Goal: Task Accomplishment & Management: Use online tool/utility

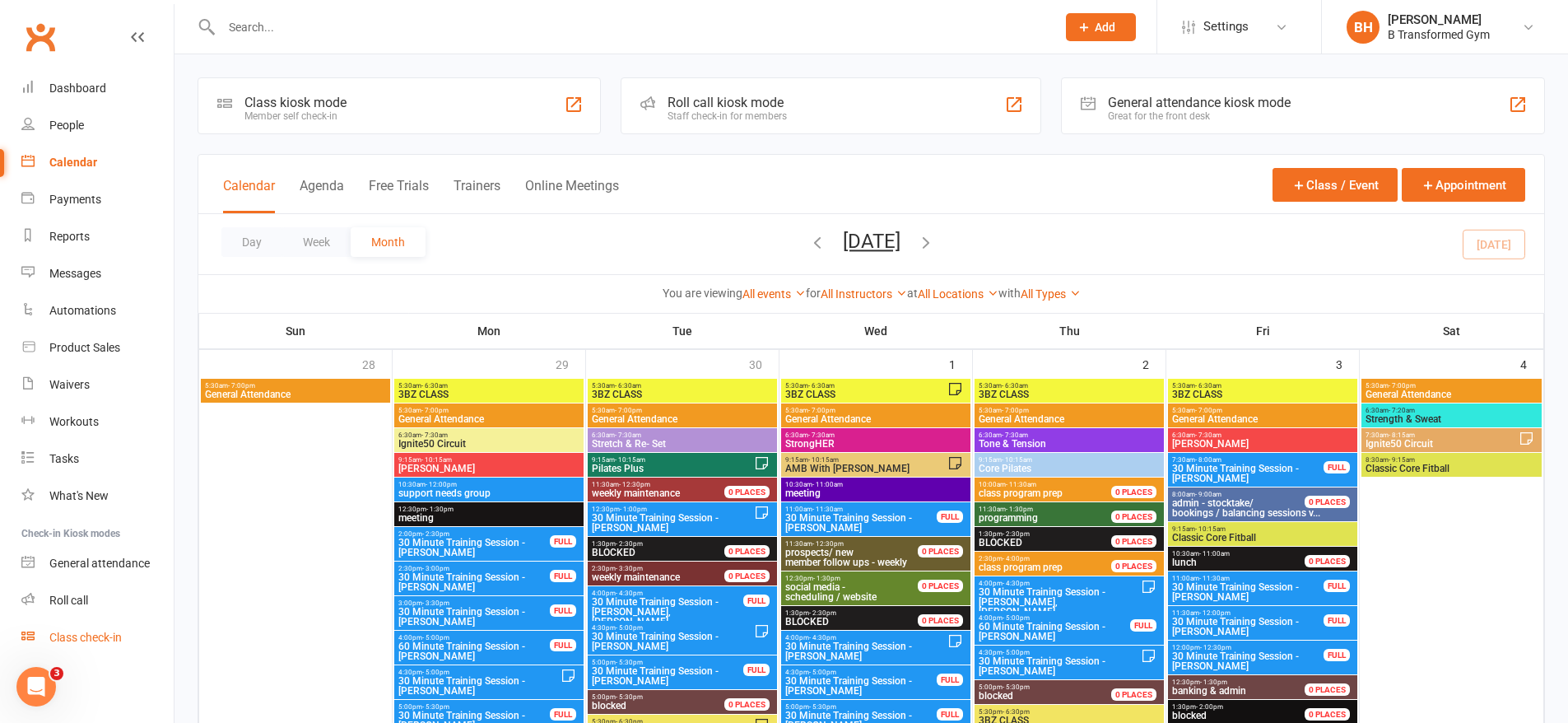
click at [99, 631] on div "Class check-in" at bounding box center [85, 637] width 72 height 13
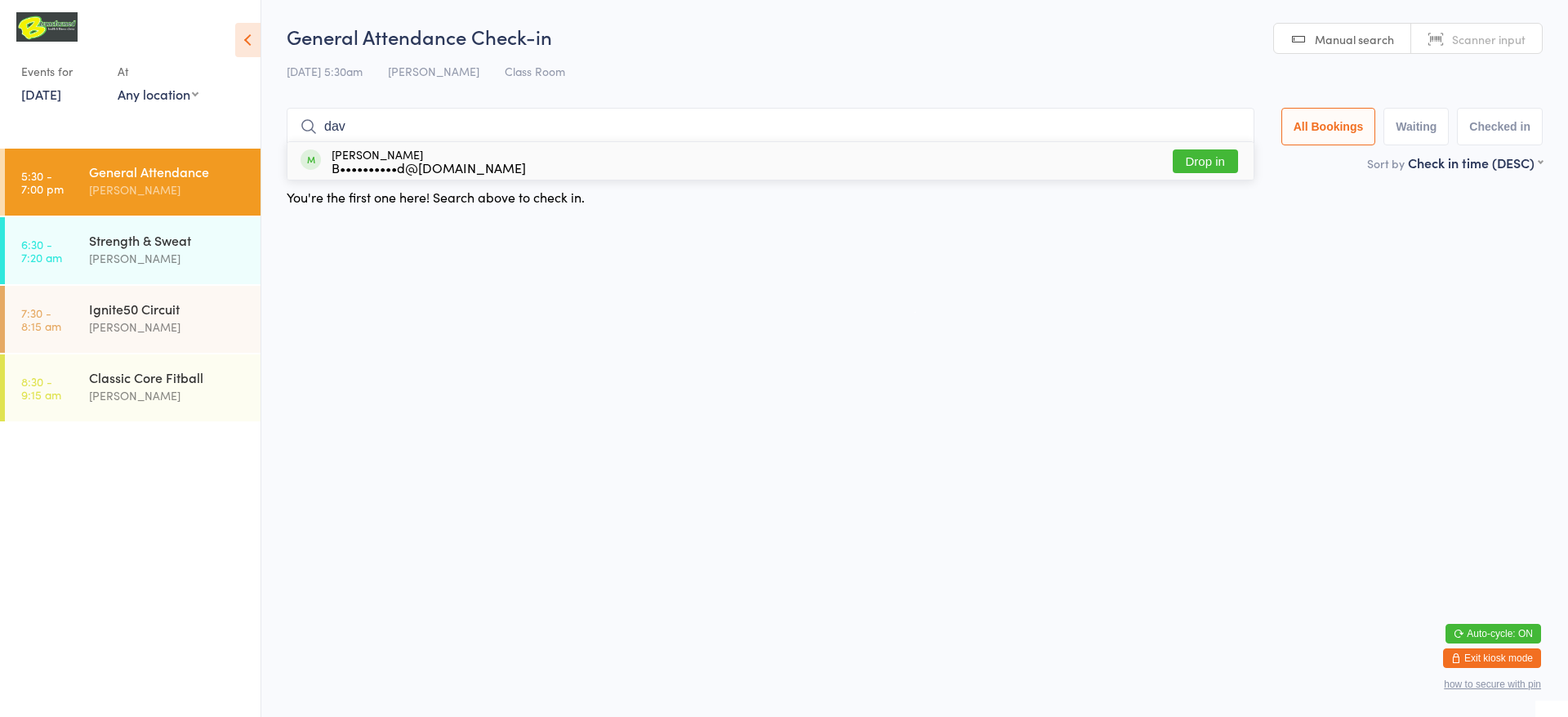
type input "dav"
click at [563, 157] on div "David Oliver B••••••••••d@kabnine.one Drop in" at bounding box center [770, 160] width 966 height 37
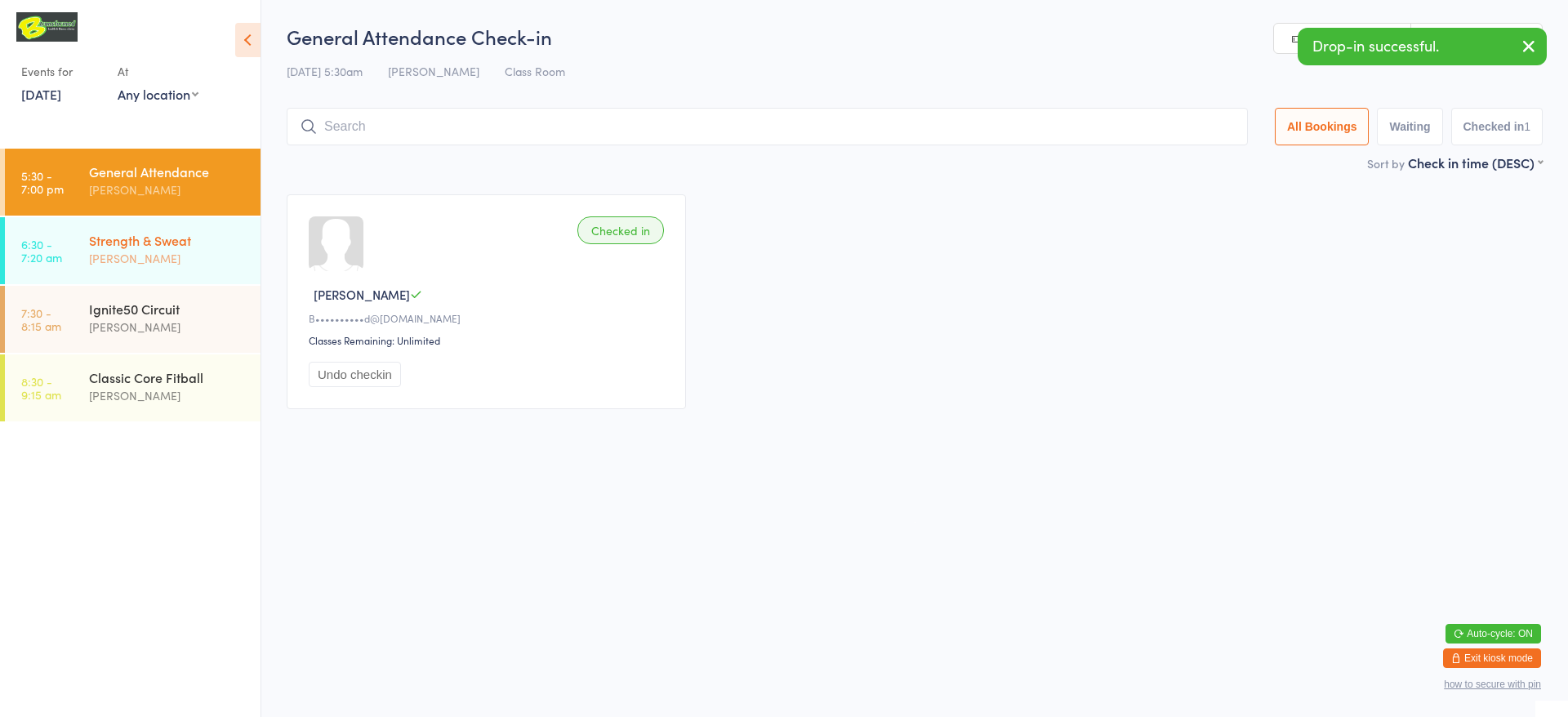
click at [122, 243] on div "Strength & Sweat" at bounding box center [168, 240] width 158 height 18
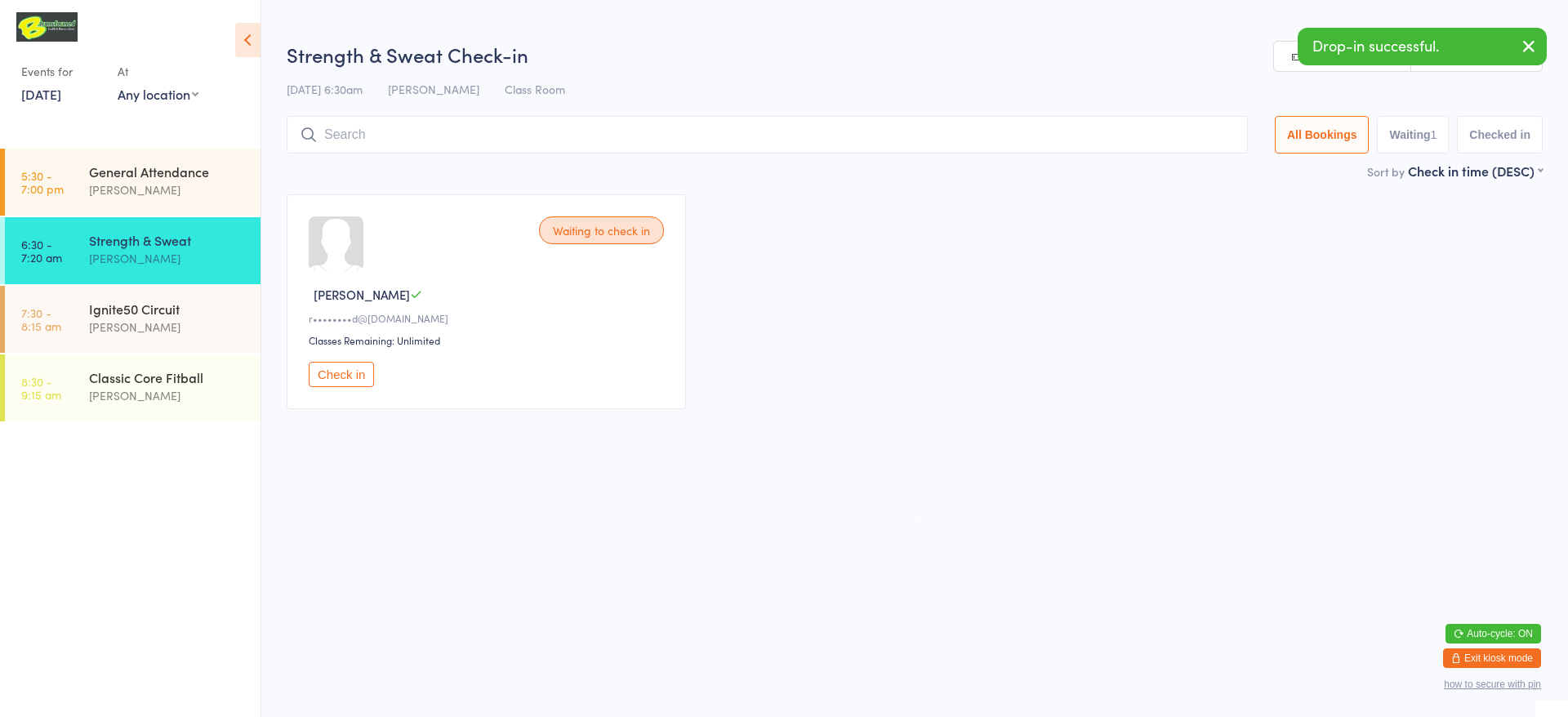
click at [1481, 67] on link "Scanner input" at bounding box center [1476, 57] width 131 height 31
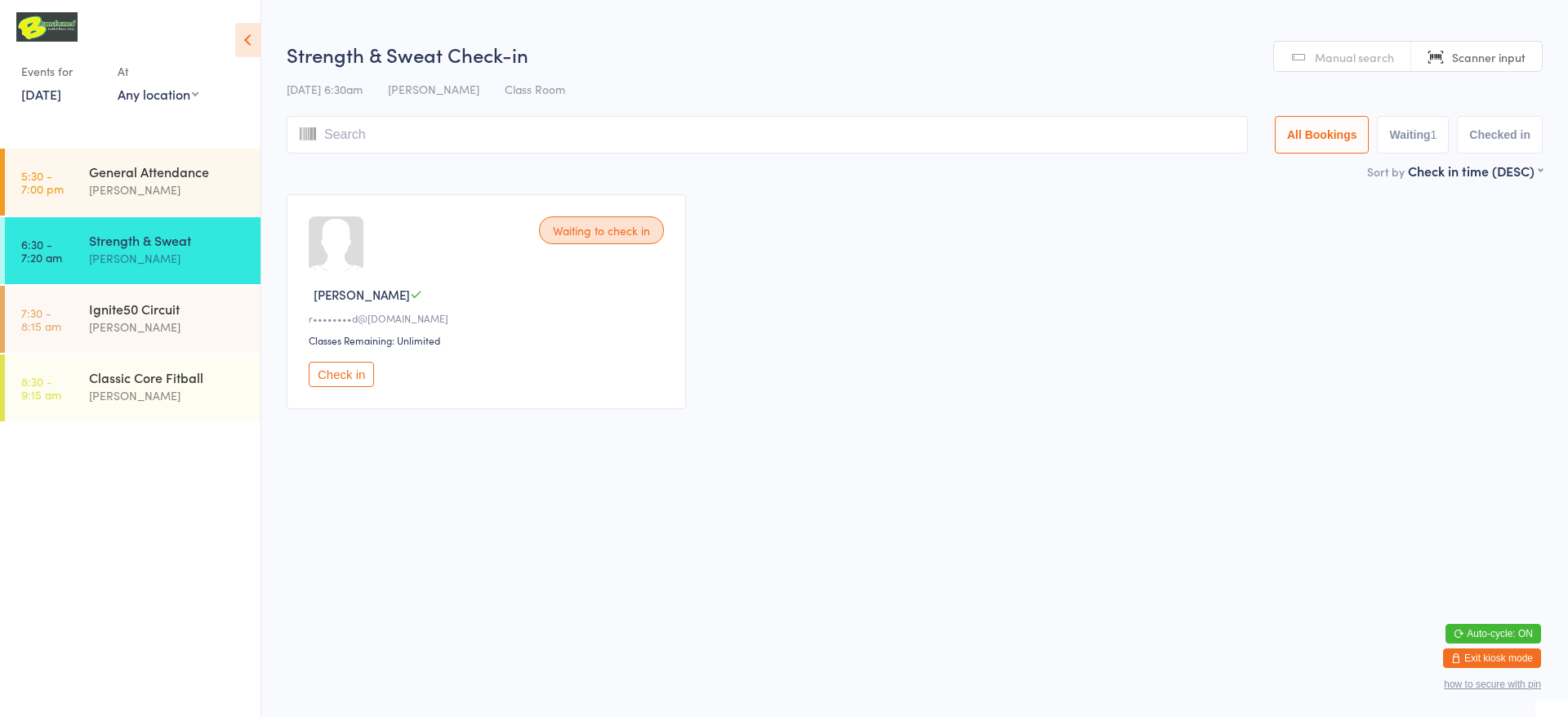
click at [667, 124] on input "search" at bounding box center [767, 134] width 961 height 37
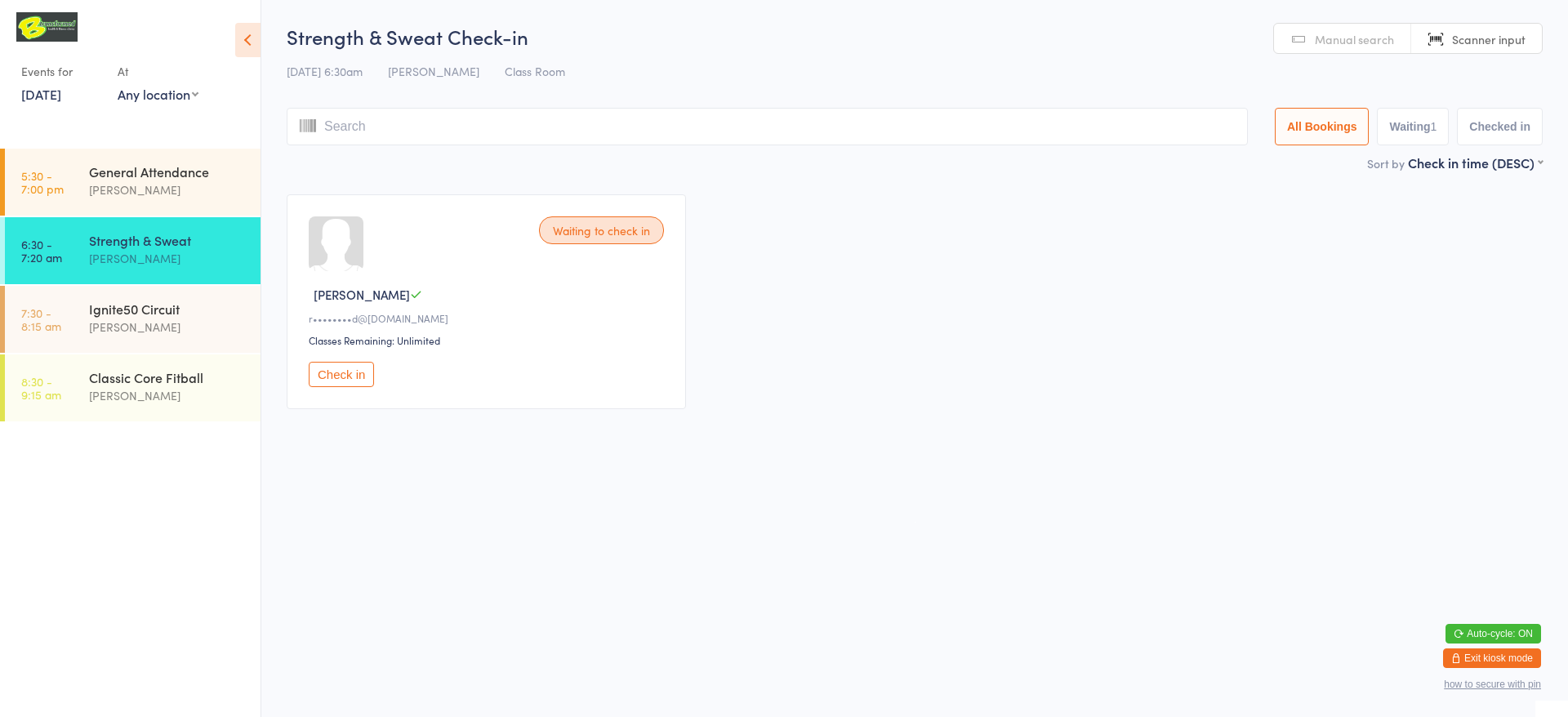
click at [359, 378] on button "Check in" at bounding box center [341, 374] width 65 height 26
click at [358, 128] on input "search" at bounding box center [767, 126] width 961 height 37
type input "220154"
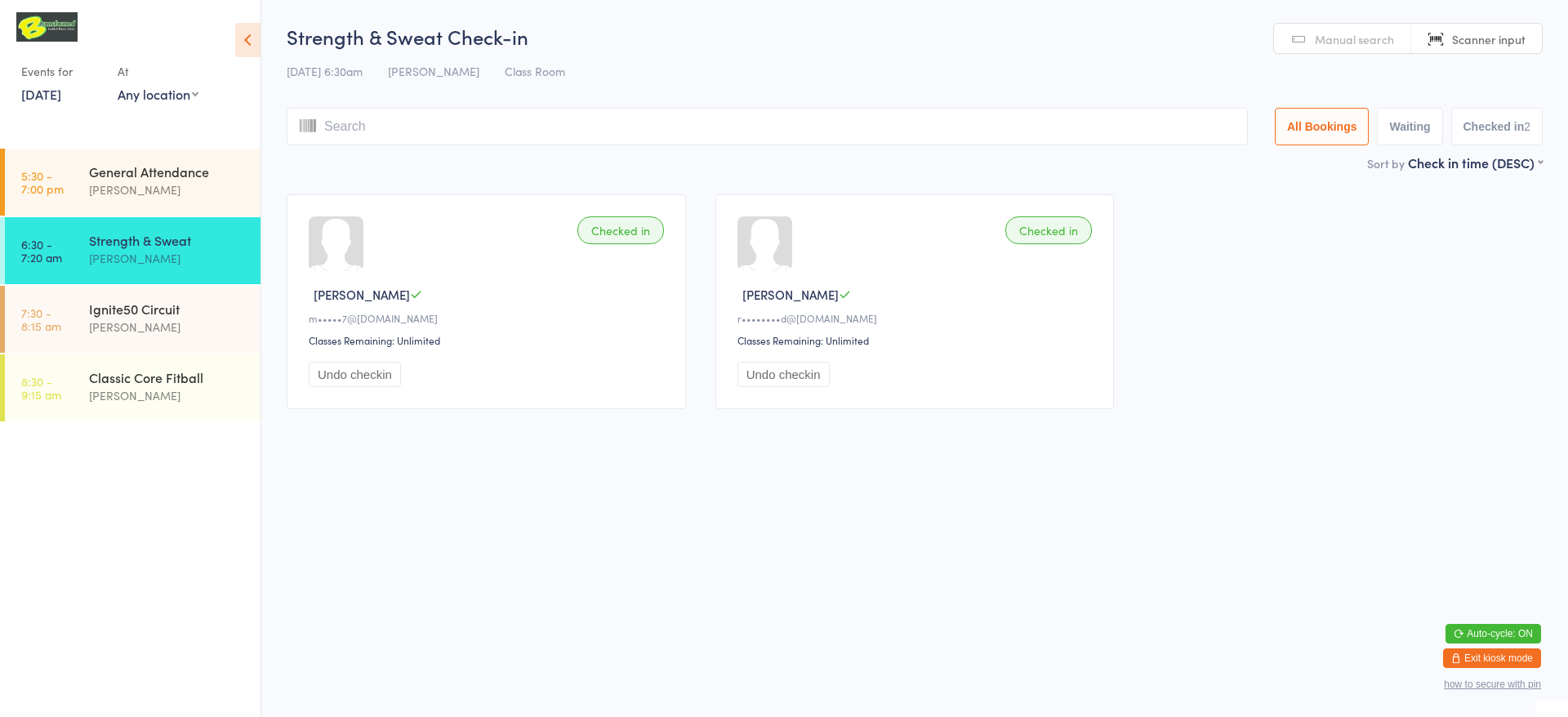
click at [1342, 35] on span "Manual search" at bounding box center [1354, 40] width 79 height 17
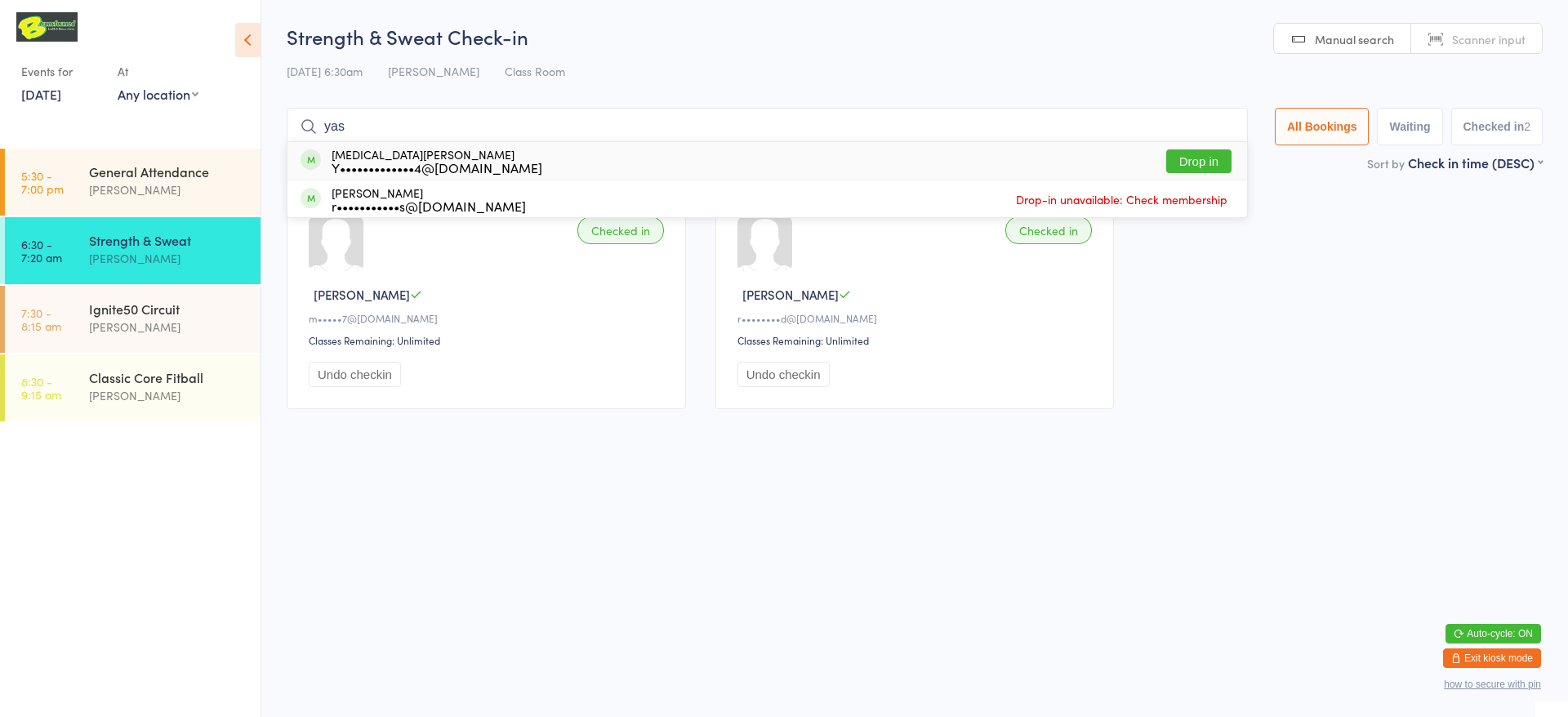
type input "yas"
click at [1172, 158] on button "Drop in" at bounding box center [1198, 161] width 65 height 24
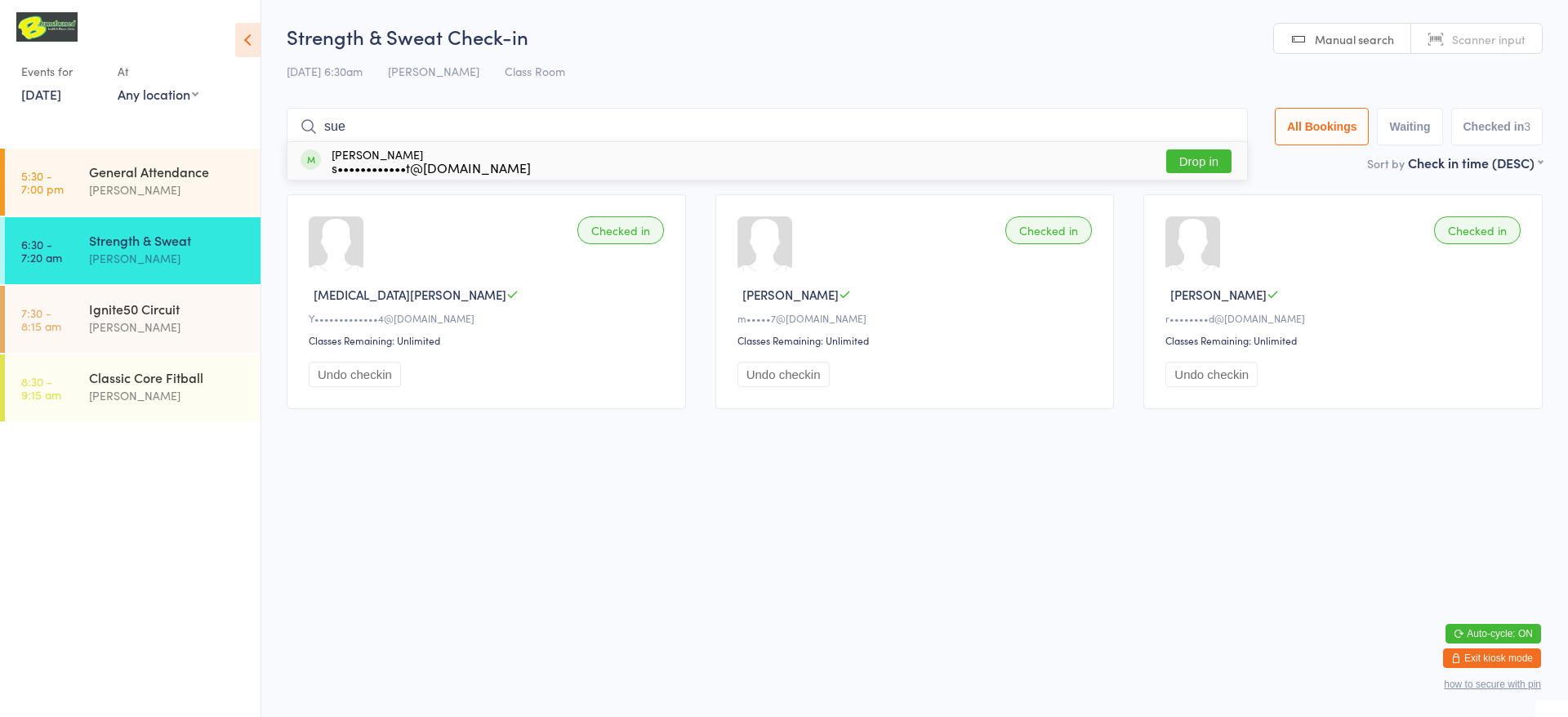
type input "sue"
click at [1181, 158] on button "Drop in" at bounding box center [1198, 161] width 65 height 24
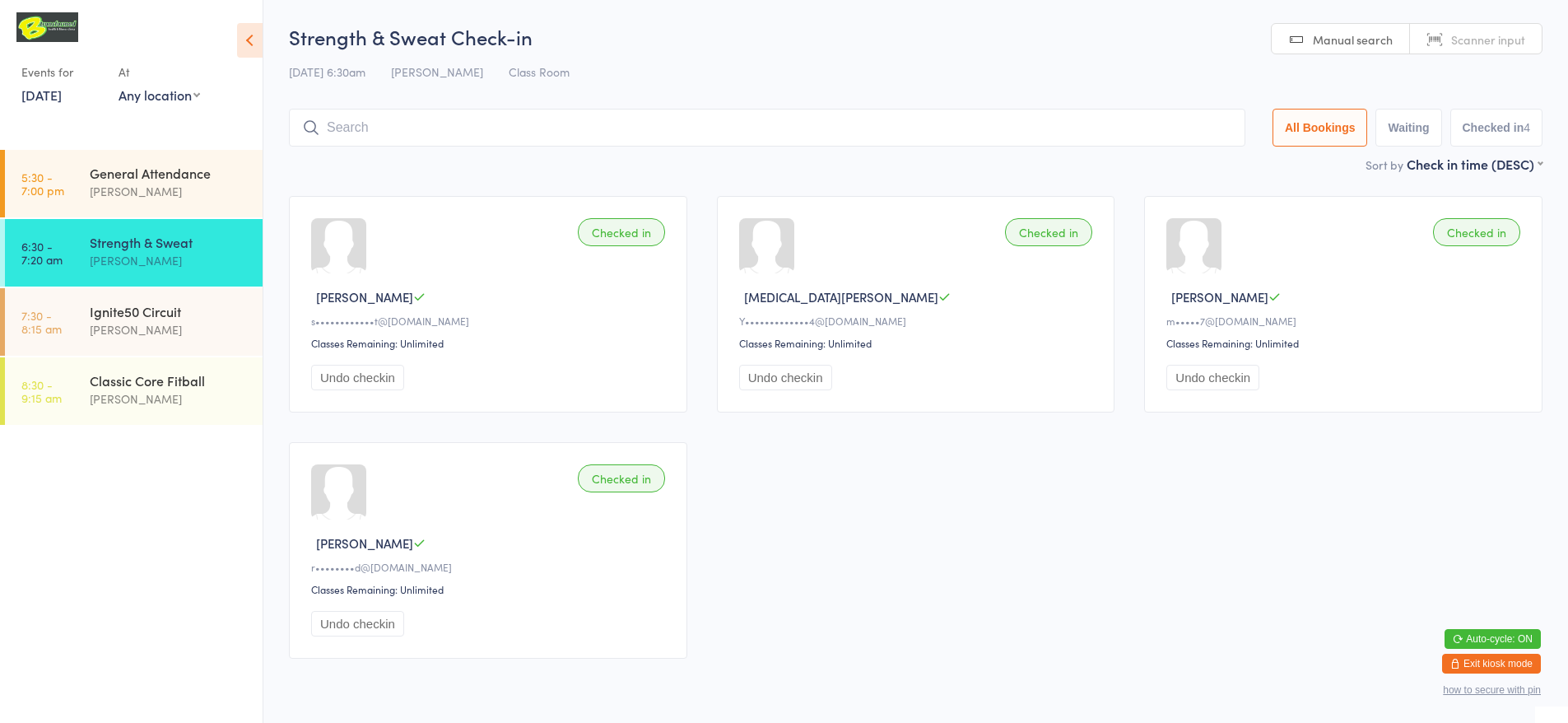
click at [1332, 34] on span "Manual search" at bounding box center [1352, 40] width 80 height 17
type input "su"
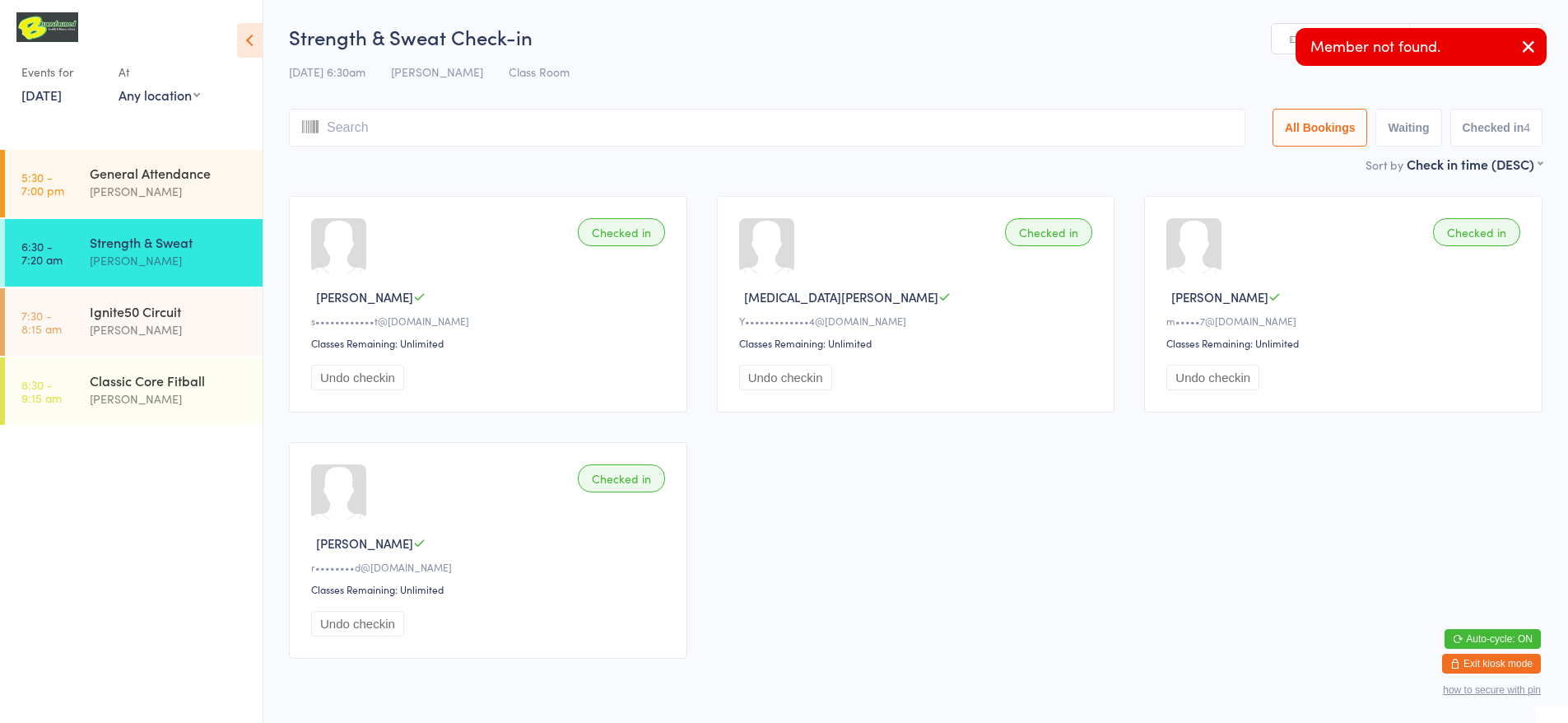
type input "e"
